Goal: Contribute content

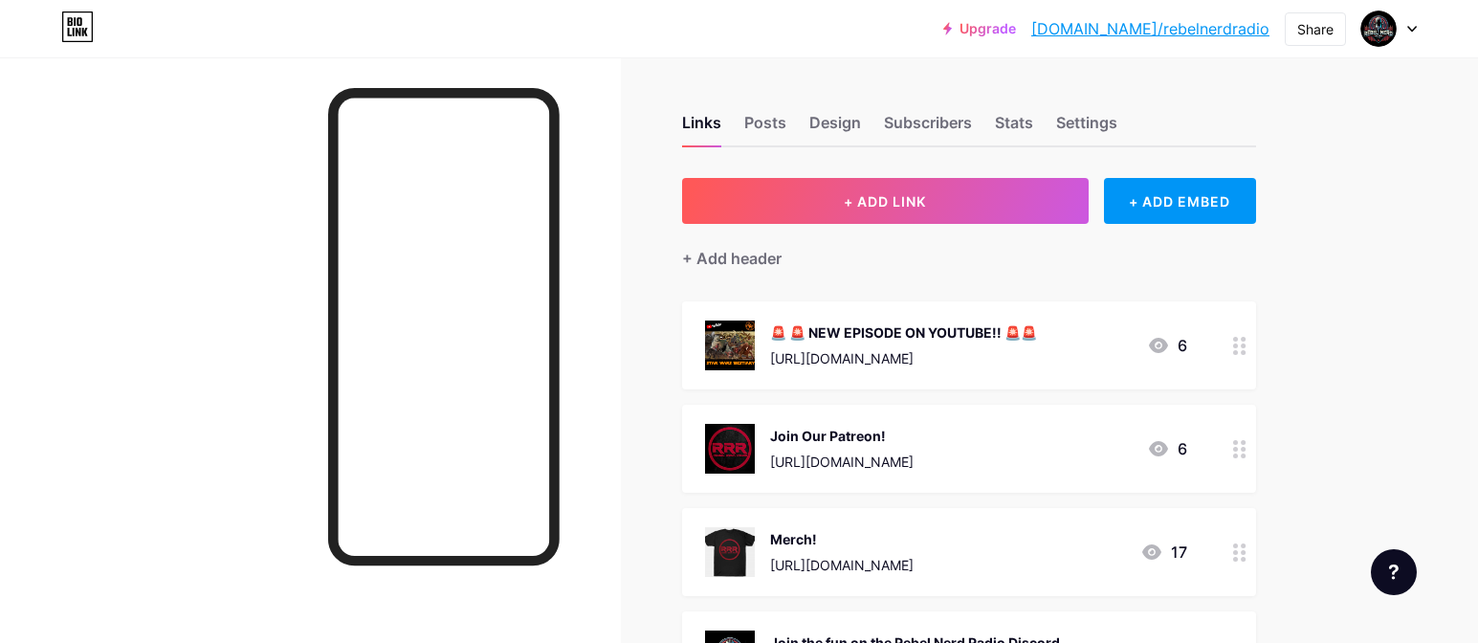
click at [896, 338] on div "🚨 🚨 NEW EPISODE ON YOUTUBE!! 🚨🚨" at bounding box center [903, 332] width 267 height 20
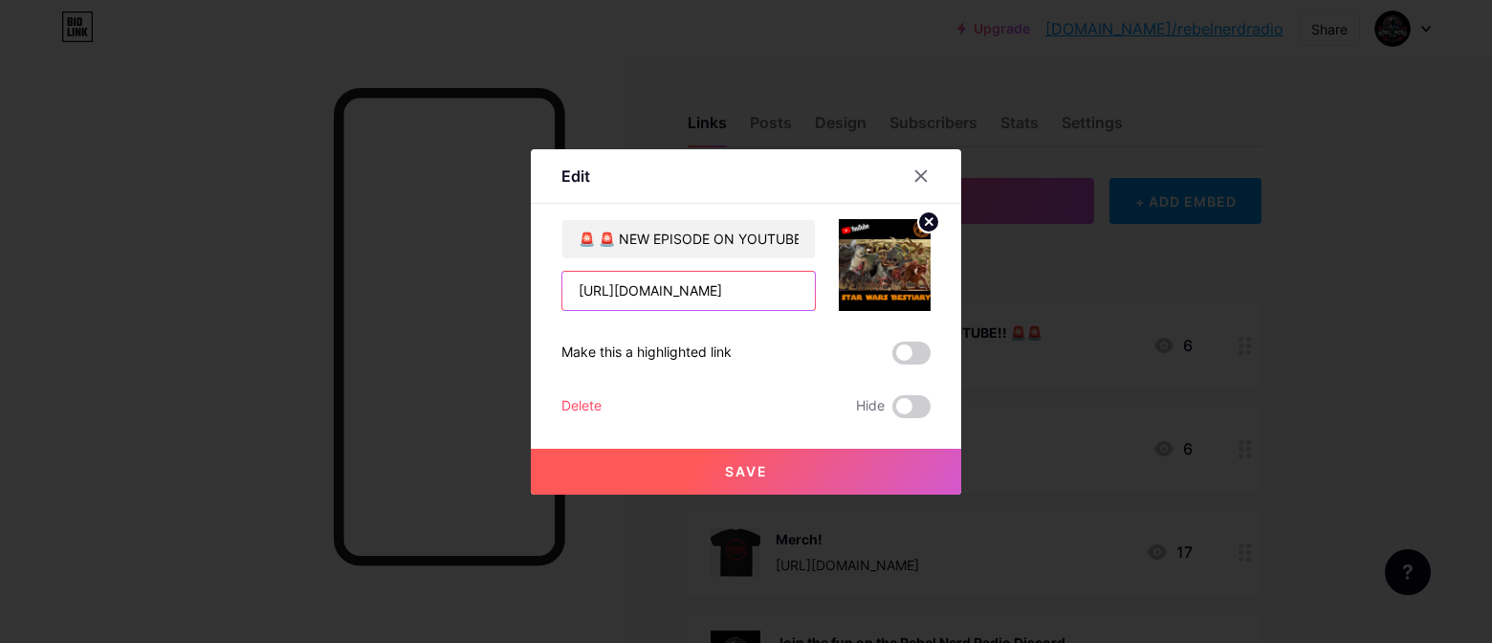
click at [785, 288] on input "[URL][DOMAIN_NAME]" at bounding box center [689, 291] width 253 height 38
paste input "xB6IkJx2Yc4"
type input "[URL][DOMAIN_NAME]"
click at [930, 224] on circle at bounding box center [928, 221] width 21 height 21
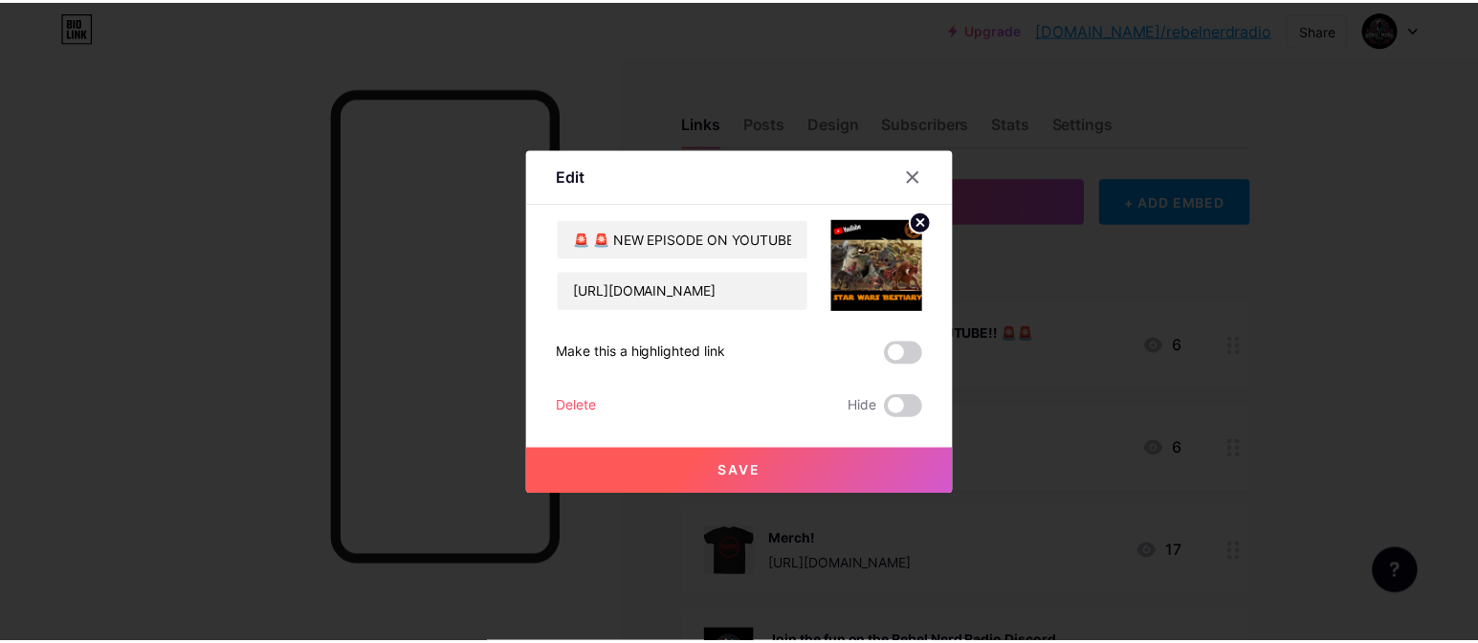
scroll to position [0, 0]
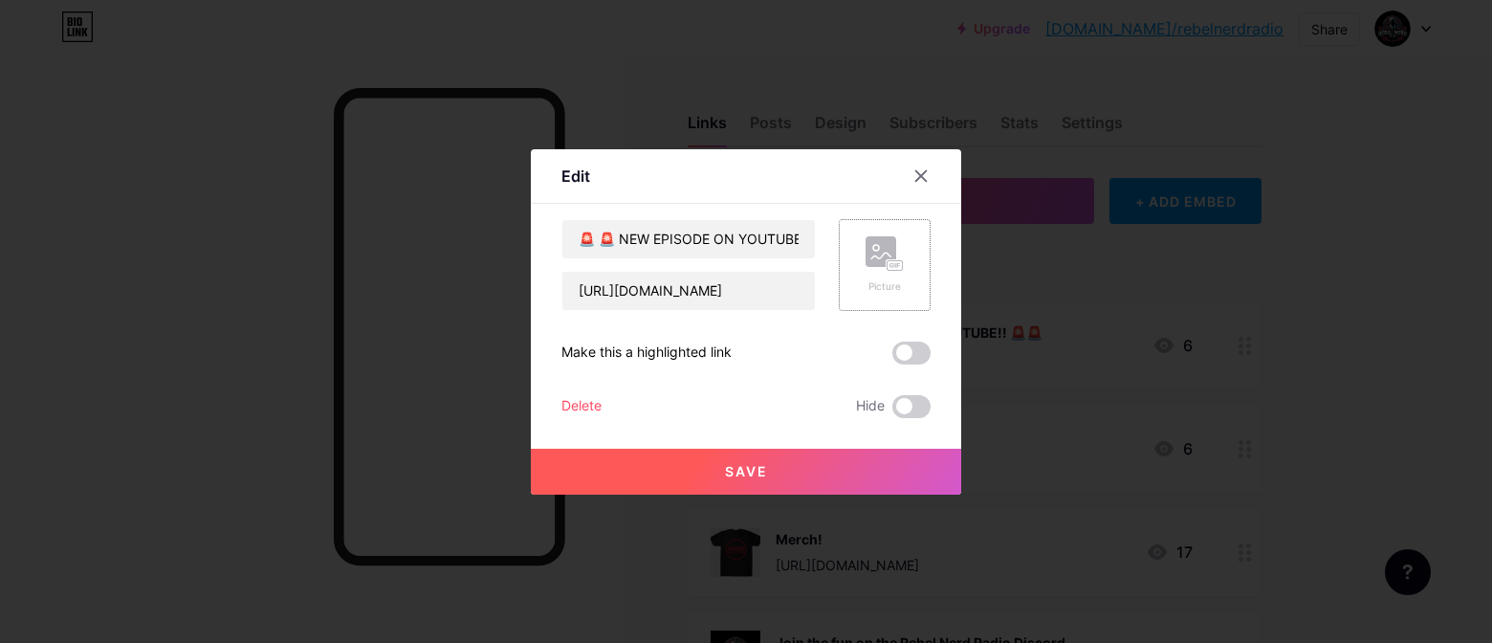
click at [870, 275] on div "Picture" at bounding box center [885, 264] width 38 height 57
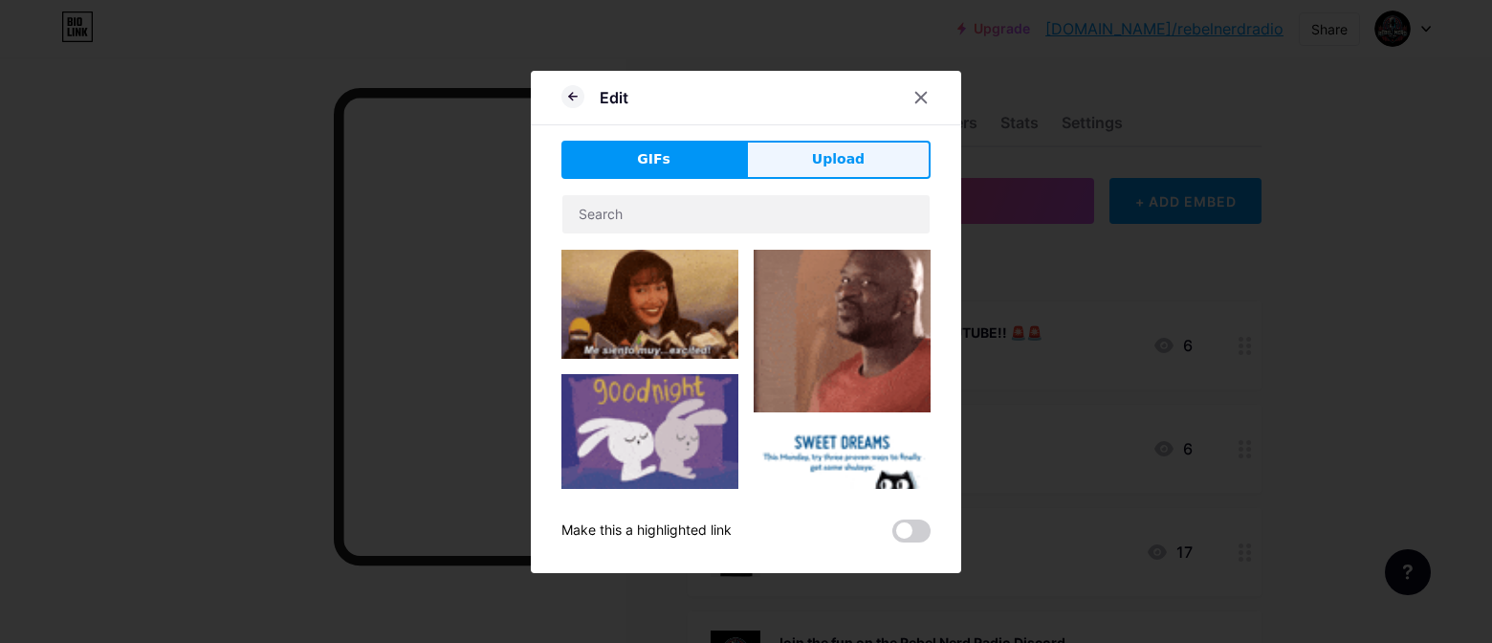
click at [797, 150] on button "Upload" at bounding box center [838, 160] width 185 height 38
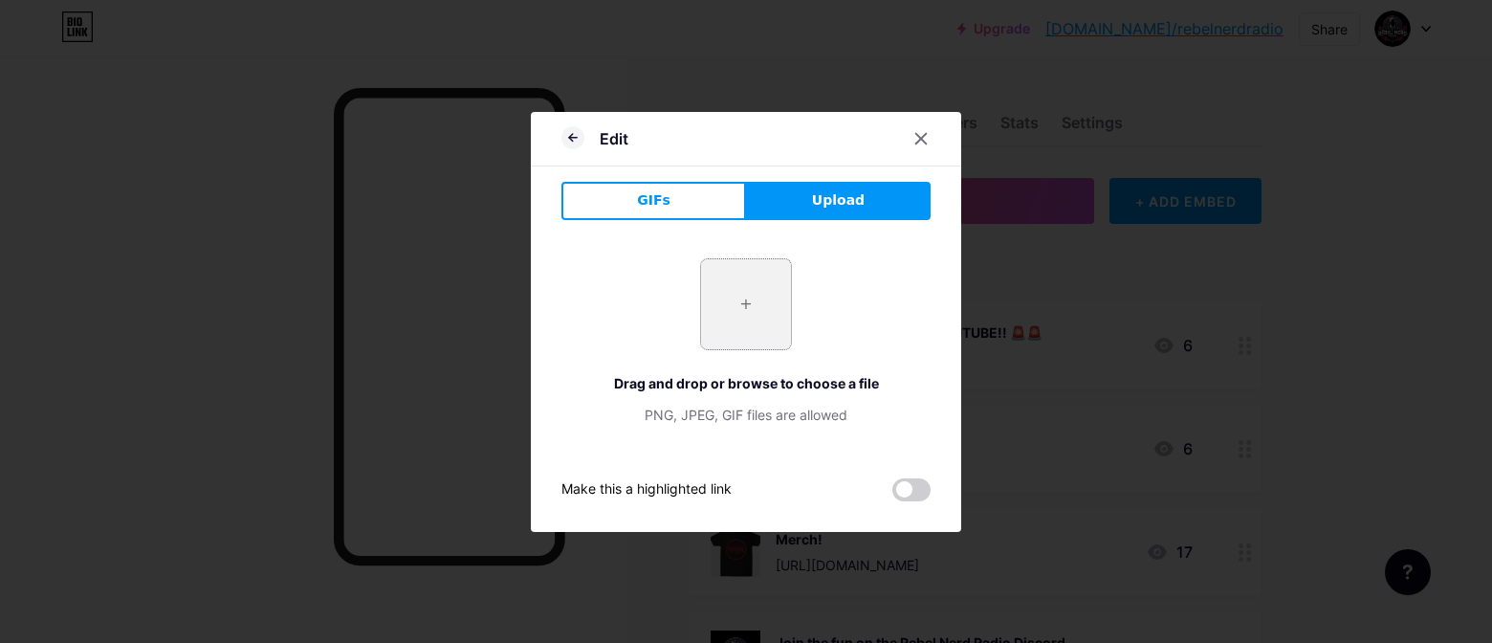
click at [752, 290] on input "file" at bounding box center [746, 304] width 90 height 90
type input "C:\fakepath\rnr tfa silhouette 1400.jpg"
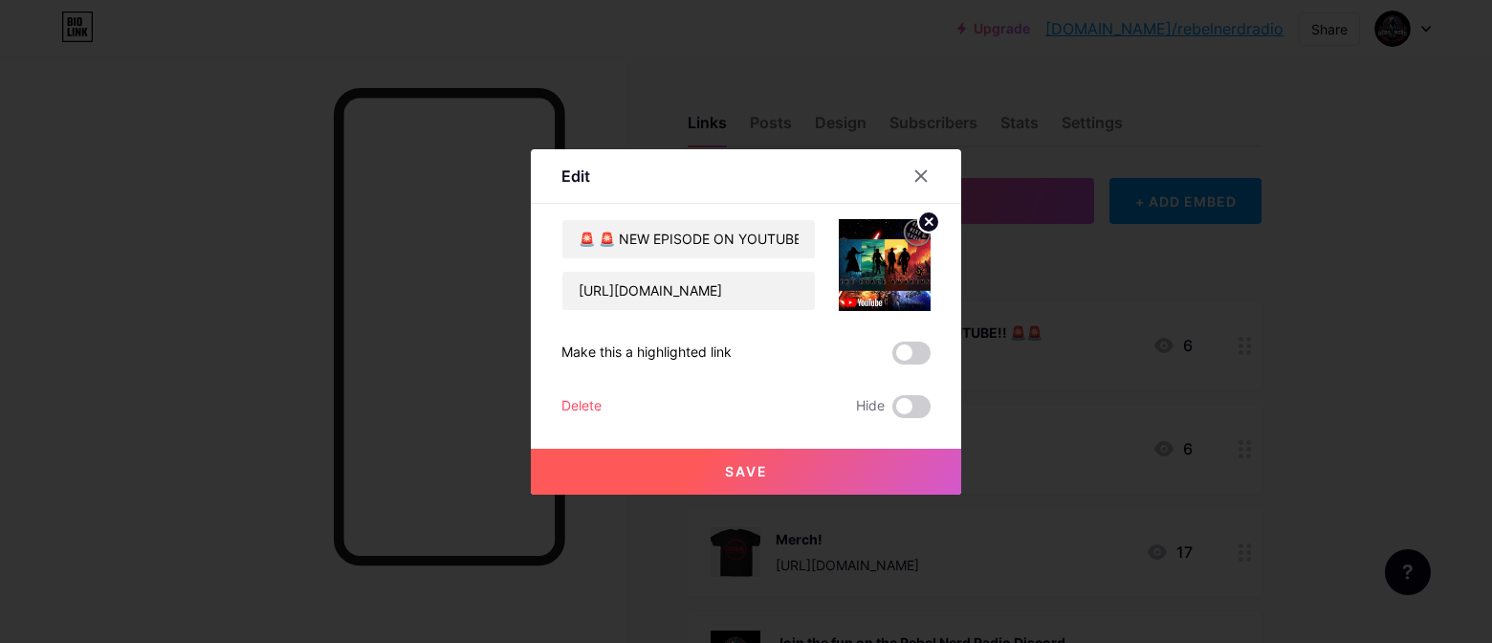
click at [892, 475] on button "Save" at bounding box center [746, 472] width 431 height 46
